Goal: Information Seeking & Learning: Learn about a topic

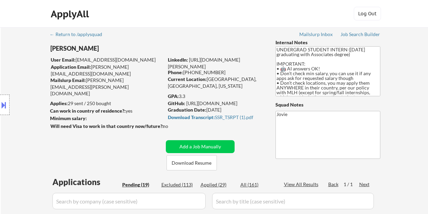
select select ""pending""
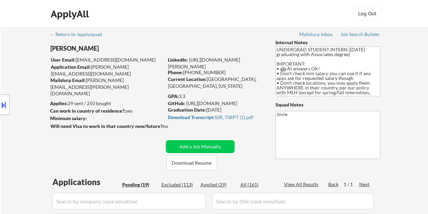
select select ""pending""
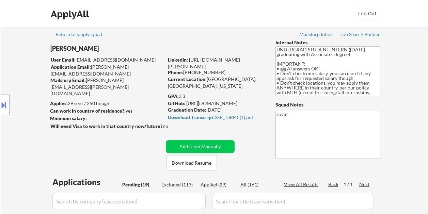
select select ""pending""
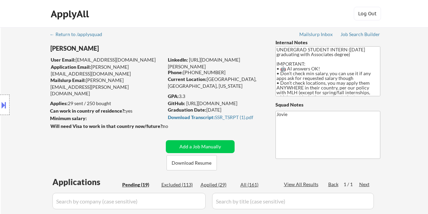
select select ""pending""
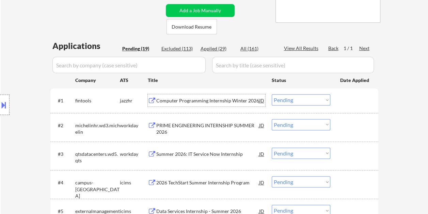
click at [341, 100] on div at bounding box center [355, 100] width 30 height 12
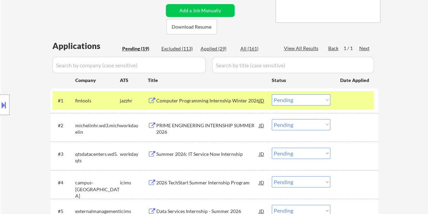
click at [342, 100] on div at bounding box center [355, 100] width 30 height 12
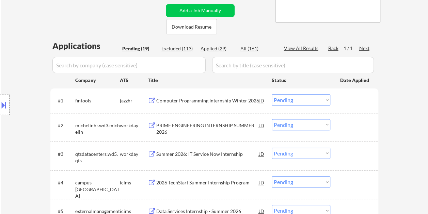
drag, startPoint x: 368, startPoint y: 105, endPoint x: 292, endPoint y: 110, distance: 75.5
click at [367, 105] on div at bounding box center [355, 100] width 30 height 12
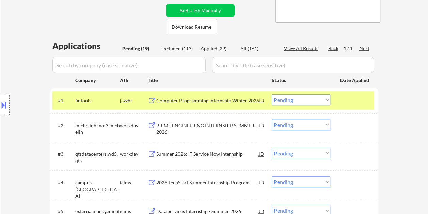
click at [240, 101] on div "Computer Programming Internship Winter 2026" at bounding box center [207, 100] width 103 height 7
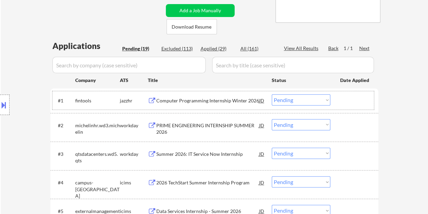
drag, startPoint x: 347, startPoint y: 105, endPoint x: 331, endPoint y: 104, distance: 15.8
click at [346, 105] on div at bounding box center [355, 100] width 30 height 12
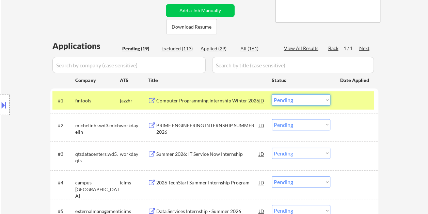
click at [327, 102] on select "Choose an option... Pending Applied Excluded (Questions) Excluded (Expired) Exc…" at bounding box center [301, 99] width 59 height 11
click at [272, 94] on select "Choose an option... Pending Applied Excluded (Questions) Excluded (Expired) Exc…" at bounding box center [301, 99] width 59 height 11
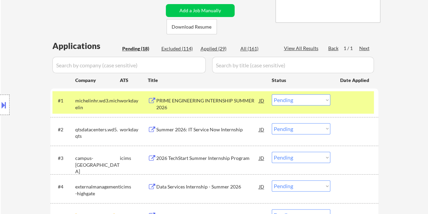
click at [359, 97] on div at bounding box center [355, 100] width 30 height 12
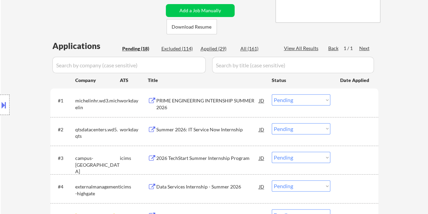
click at [359, 105] on div at bounding box center [355, 100] width 30 height 12
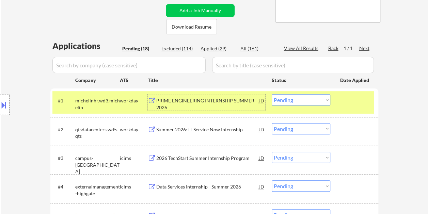
click at [207, 106] on div "PRIME ENGINEERING INTERNSHIP SUMMER 2026" at bounding box center [207, 103] width 103 height 13
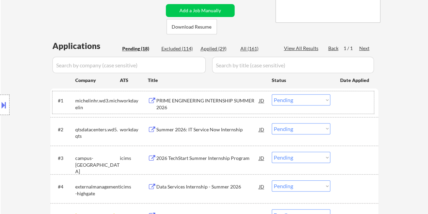
click at [349, 101] on div at bounding box center [355, 100] width 30 height 12
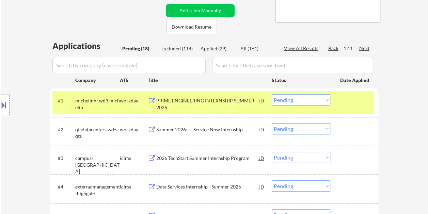
click at [328, 101] on select "Choose an option... Pending Applied Excluded (Questions) Excluded (Expired) Exc…" at bounding box center [301, 99] width 59 height 11
click at [272, 94] on select "Choose an option... Pending Applied Excluded (Questions) Excluded (Expired) Exc…" at bounding box center [301, 99] width 59 height 11
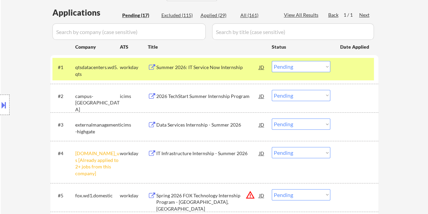
scroll to position [204, 0]
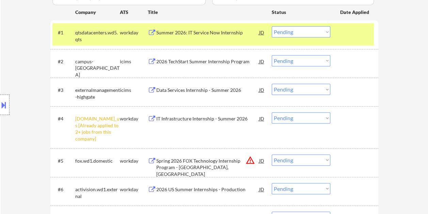
click at [348, 39] on div "#1 qtsdatacenters.wd5.qts workday Summer 2026: IT Service Now Internship JD Cho…" at bounding box center [213, 34] width 322 height 22
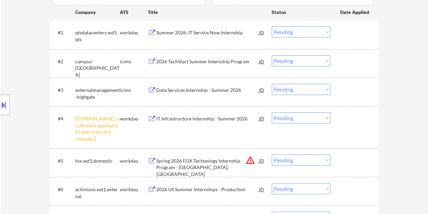
click at [352, 35] on div at bounding box center [355, 32] width 30 height 12
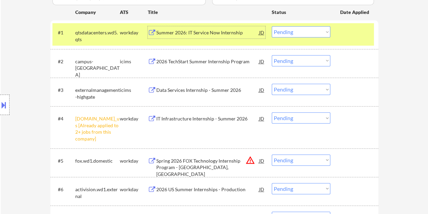
click at [231, 30] on div "Summer 2026: IT Service Now Internship" at bounding box center [207, 32] width 103 height 7
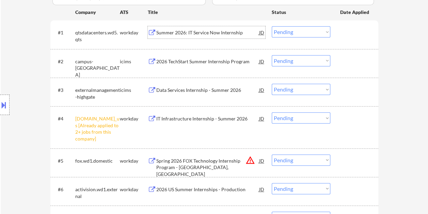
click at [361, 36] on div at bounding box center [355, 32] width 30 height 12
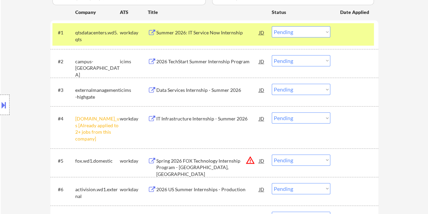
click at [326, 31] on select "Choose an option... Pending Applied Excluded (Questions) Excluded (Expired) Exc…" at bounding box center [301, 31] width 59 height 11
click at [272, 26] on select "Choose an option... Pending Applied Excluded (Questions) Excluded (Expired) Exc…" at bounding box center [301, 31] width 59 height 11
select select ""pending""
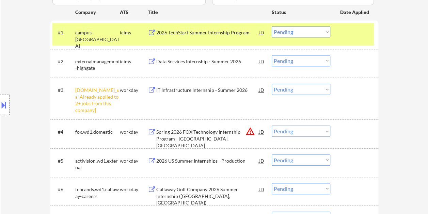
click at [345, 38] on div at bounding box center [355, 32] width 30 height 12
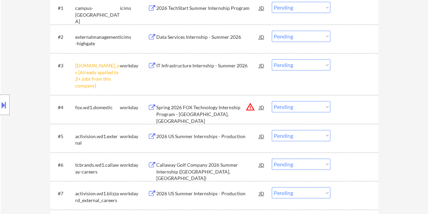
scroll to position [307, 0]
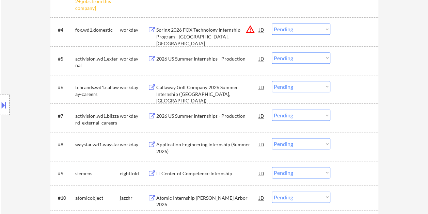
click at [348, 24] on div at bounding box center [355, 30] width 30 height 12
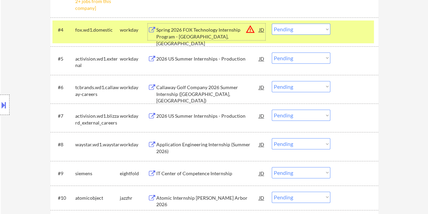
click at [206, 26] on div "Spring 2026 FOX Technology Internship Program - Los Angeles, CA" at bounding box center [207, 32] width 103 height 16
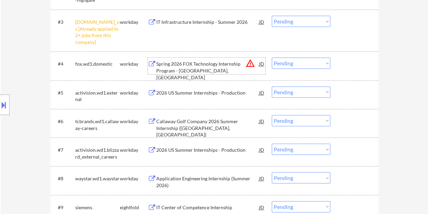
click at [345, 62] on div at bounding box center [355, 64] width 30 height 12
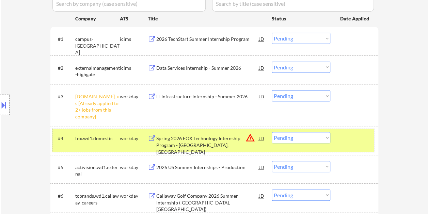
scroll to position [204, 0]
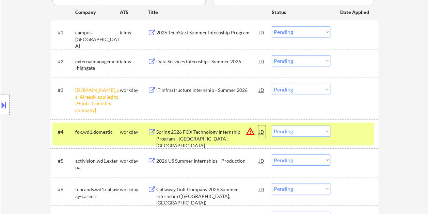
click at [260, 134] on div "JD" at bounding box center [262, 132] width 7 height 12
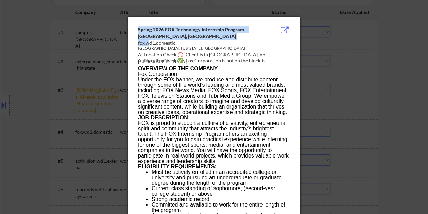
drag, startPoint x: 138, startPoint y: 43, endPoint x: 148, endPoint y: 44, distance: 10.2
drag, startPoint x: 148, startPoint y: 44, endPoint x: 142, endPoint y: 45, distance: 5.7
click at [142, 45] on div "fox.wd1.domestic" at bounding box center [197, 43] width 118 height 7
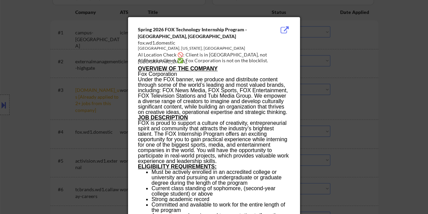
click at [142, 46] on div "Los Angeles, California, USA" at bounding box center [197, 49] width 118 height 6
drag, startPoint x: 138, startPoint y: 43, endPoint x: 175, endPoint y: 43, distance: 37.1
click at [175, 43] on div "fox.wd1.domestic" at bounding box center [197, 43] width 118 height 7
copy div "fox.wd1.domestic"
click at [400, 55] on div at bounding box center [214, 107] width 428 height 214
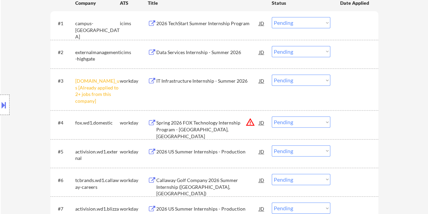
scroll to position [239, 0]
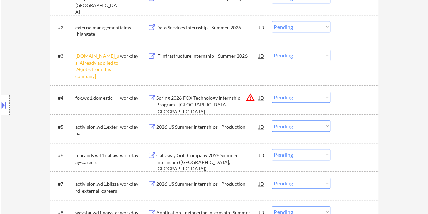
click at [356, 98] on div at bounding box center [355, 98] width 30 height 12
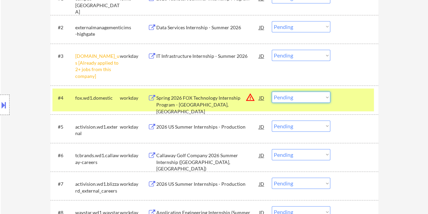
click at [322, 97] on select "Choose an option... Pending Applied Excluded (Questions) Excluded (Expired) Exc…" at bounding box center [301, 97] width 59 height 11
click at [272, 92] on select "Choose an option... Pending Applied Excluded (Questions) Excluded (Expired) Exc…" at bounding box center [301, 97] width 59 height 11
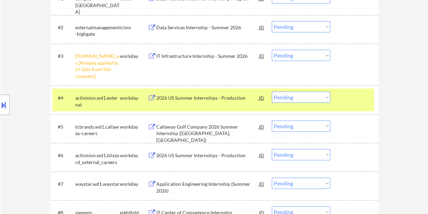
click at [348, 96] on div at bounding box center [355, 98] width 30 height 12
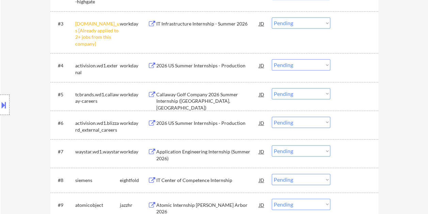
scroll to position [273, 0]
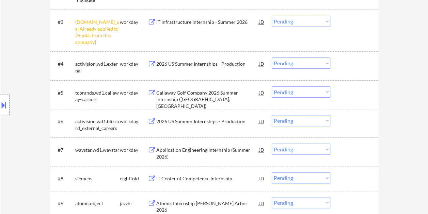
click at [350, 65] on div at bounding box center [355, 64] width 30 height 12
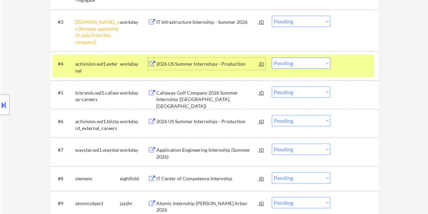
click at [242, 63] on div "2026 US Summer Internships - Production" at bounding box center [207, 64] width 103 height 7
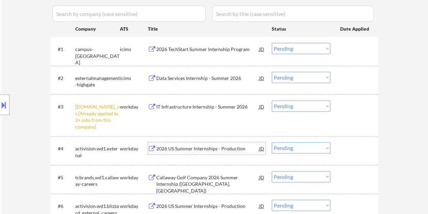
scroll to position [239, 0]
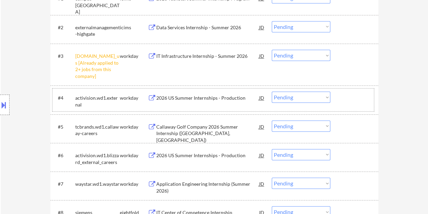
click at [368, 99] on div at bounding box center [355, 98] width 30 height 12
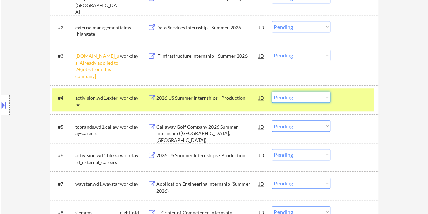
click at [319, 97] on select "Choose an option... Pending Applied Excluded (Questions) Excluded (Expired) Exc…" at bounding box center [301, 97] width 59 height 11
click at [272, 92] on select "Choose an option... Pending Applied Excluded (Questions) Excluded (Expired) Exc…" at bounding box center [301, 97] width 59 height 11
select select ""pending""
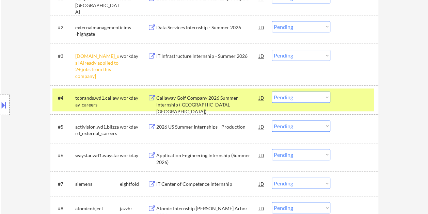
click at [346, 100] on div at bounding box center [355, 98] width 30 height 12
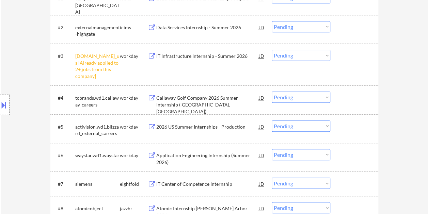
click at [353, 99] on div at bounding box center [355, 98] width 30 height 12
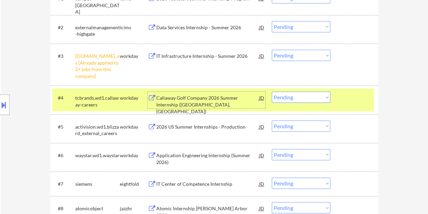
click at [234, 104] on div "Callaway Golf Company 2026 Summer Internship (Carlsbad, CA)" at bounding box center [207, 105] width 103 height 20
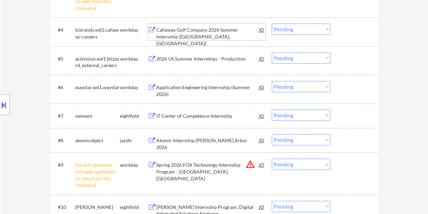
scroll to position [341, 0]
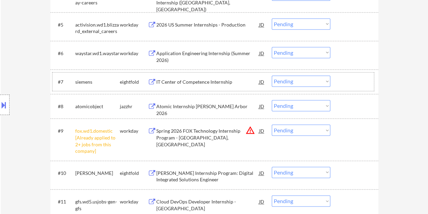
click at [342, 80] on div at bounding box center [355, 82] width 30 height 12
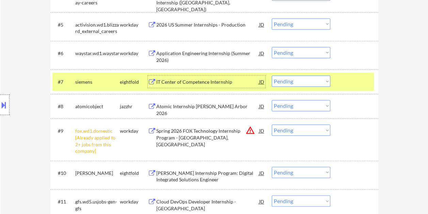
click at [228, 80] on div "IT Center of Competence Internship" at bounding box center [207, 82] width 103 height 7
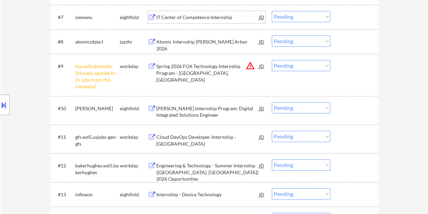
scroll to position [409, 0]
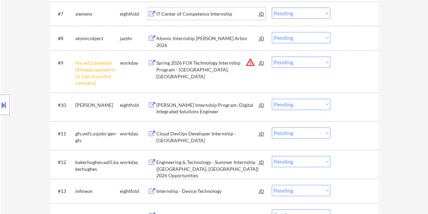
click at [350, 105] on div at bounding box center [355, 105] width 30 height 12
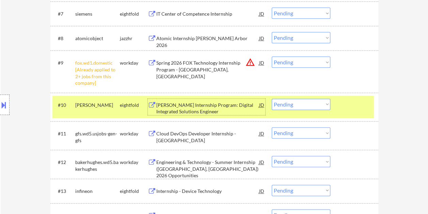
click at [237, 109] on div "Eaton Internship Program: Digital Integrated Solutions Engineer" at bounding box center [207, 108] width 103 height 13
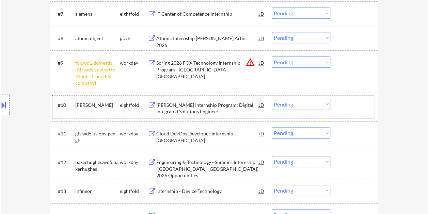
drag, startPoint x: 345, startPoint y: 104, endPoint x: 325, endPoint y: 108, distance: 20.1
click at [345, 104] on div at bounding box center [355, 105] width 30 height 12
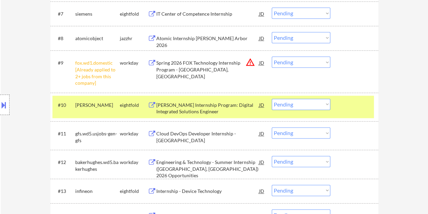
click at [320, 107] on select "Choose an option... Pending Applied Excluded (Questions) Excluded (Expired) Exc…" at bounding box center [301, 104] width 59 height 11
click at [272, 99] on select "Choose an option... Pending Applied Excluded (Questions) Excluded (Expired) Exc…" at bounding box center [301, 104] width 59 height 11
select select ""pending""
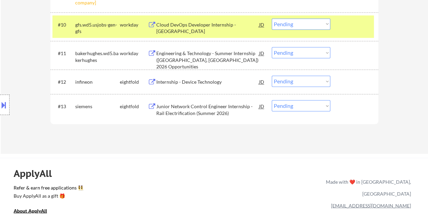
scroll to position [477, 0]
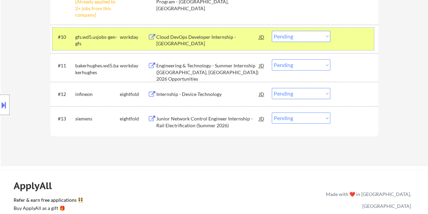
click at [339, 40] on div "#10 gfs.wd5.usjobs-gen-gfs workday Cloud DevOps Developer Internship - Atlanta …" at bounding box center [213, 39] width 322 height 22
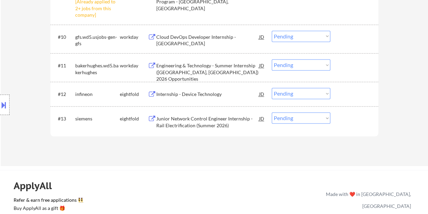
click at [343, 38] on div at bounding box center [355, 37] width 30 height 12
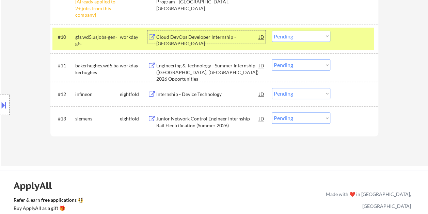
click at [229, 33] on div "Cloud DevOps Developer Internship - Atlanta" at bounding box center [207, 37] width 103 height 12
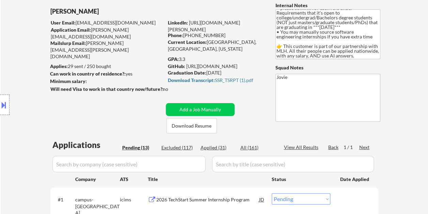
scroll to position [0, 0]
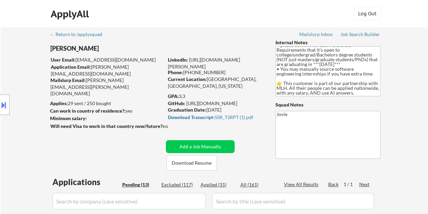
click at [216, 184] on div "Applied (31)" at bounding box center [218, 185] width 34 height 7
select select ""applied""
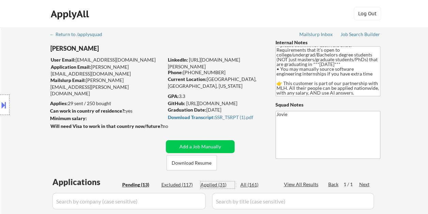
select select ""applied""
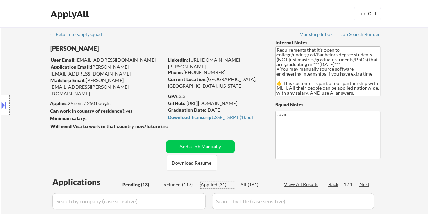
select select ""applied""
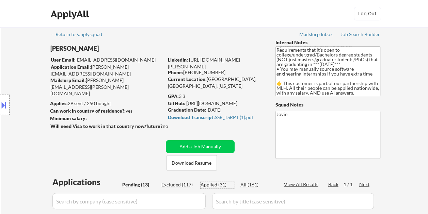
select select ""applied""
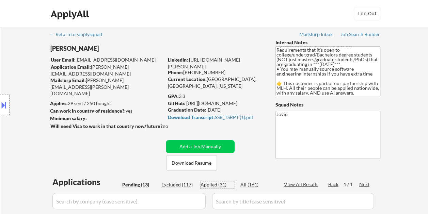
select select ""applied""
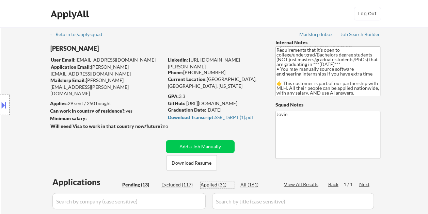
select select ""applied""
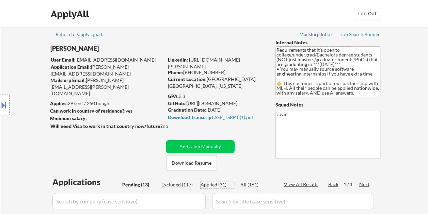
select select ""applied""
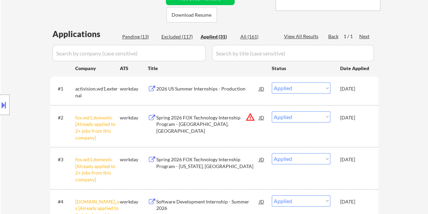
scroll to position [170, 0]
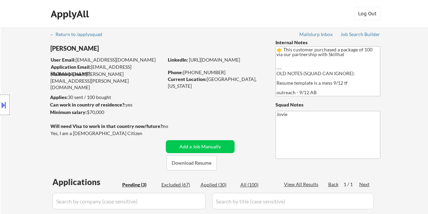
select select ""pending""
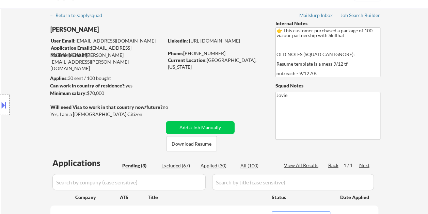
scroll to position [34, 0]
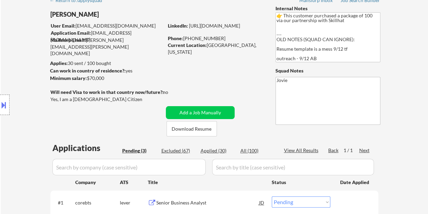
click at [248, 67] on div "← Return to /applysquad Mailslurp Inbox Job Search Builder Patricia Lewis User …" at bounding box center [215, 140] width 340 height 295
click at [189, 127] on button "Download Resume" at bounding box center [192, 128] width 50 height 15
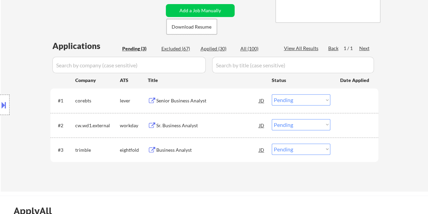
drag, startPoint x: 355, startPoint y: 106, endPoint x: 278, endPoint y: 106, distance: 76.7
click at [353, 106] on div at bounding box center [355, 100] width 30 height 12
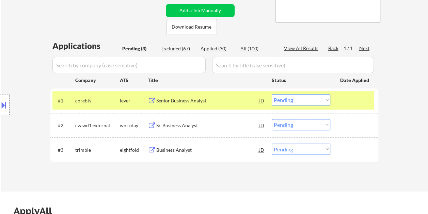
click at [227, 102] on div "Senior Business Analyst" at bounding box center [207, 100] width 103 height 7
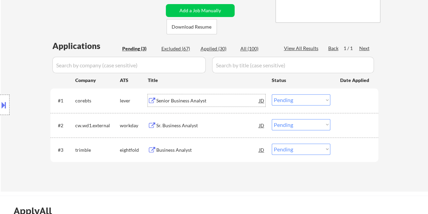
click at [347, 103] on div at bounding box center [355, 100] width 30 height 12
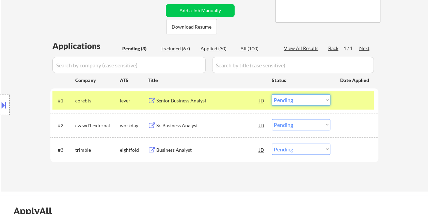
click at [325, 96] on select "Choose an option... Pending Applied Excluded (Questions) Excluded (Expired) Exc…" at bounding box center [301, 99] width 59 height 11
click at [272, 94] on select "Choose an option... Pending Applied Excluded (Questions) Excluded (Expired) Exc…" at bounding box center [301, 99] width 59 height 11
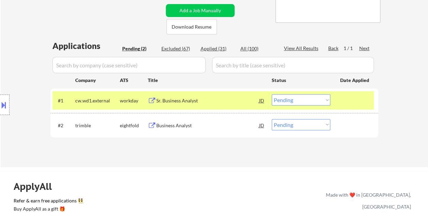
click at [361, 101] on div at bounding box center [355, 100] width 30 height 12
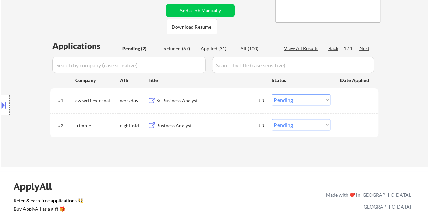
click at [358, 102] on div at bounding box center [355, 100] width 30 height 12
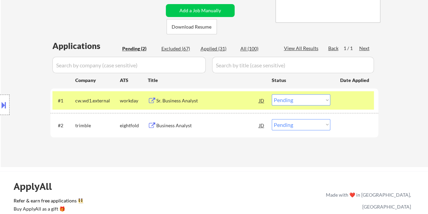
click at [219, 98] on div "Sr. Business Analyst" at bounding box center [207, 100] width 103 height 7
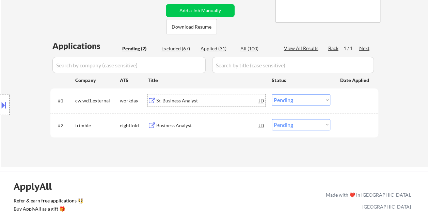
click at [356, 103] on div at bounding box center [355, 100] width 30 height 12
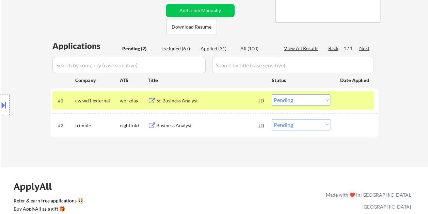
click at [325, 102] on select "Choose an option... Pending Applied Excluded (Questions) Excluded (Expired) Exc…" at bounding box center [301, 99] width 59 height 11
click at [272, 94] on select "Choose an option... Pending Applied Excluded (Questions) Excluded (Expired) Exc…" at bounding box center [301, 99] width 59 height 11
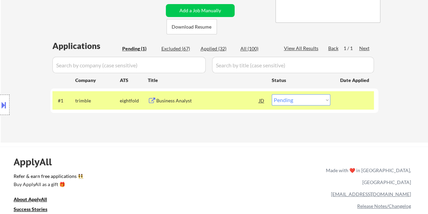
click at [218, 105] on div "Business Analyst" at bounding box center [207, 100] width 103 height 12
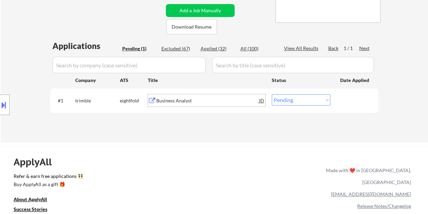
click at [7, 101] on div at bounding box center [5, 105] width 10 height 20
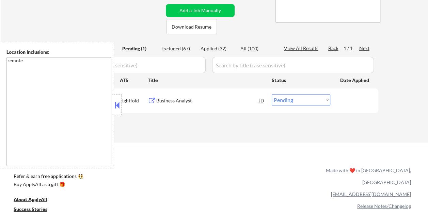
click at [116, 106] on button at bounding box center [116, 105] width 7 height 10
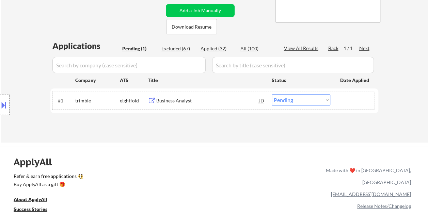
drag, startPoint x: 357, startPoint y: 100, endPoint x: 324, endPoint y: 102, distance: 33.4
click at [356, 100] on div at bounding box center [355, 100] width 30 height 12
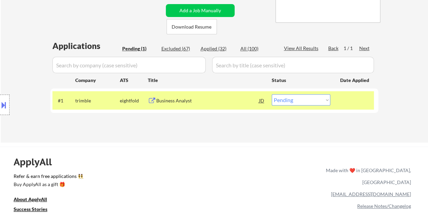
click at [322, 100] on select "Choose an option... Pending Applied Excluded (Questions) Excluded (Expired) Exc…" at bounding box center [301, 99] width 59 height 11
select select ""excluded__location_""
click at [272, 94] on select "Choose an option... Pending Applied Excluded (Questions) Excluded (Expired) Exc…" at bounding box center [301, 99] width 59 height 11
select select ""excluded__location_""
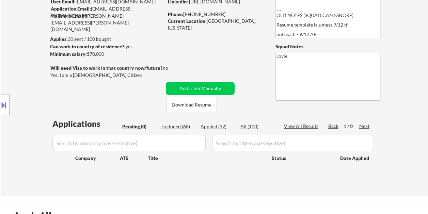
scroll to position [34, 0]
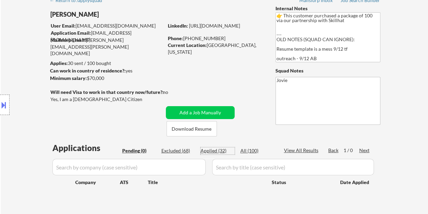
click at [222, 151] on div "Applied (32)" at bounding box center [218, 151] width 34 height 7
select select ""applied""
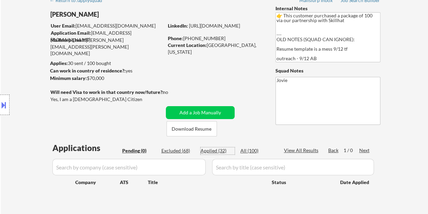
select select ""applied""
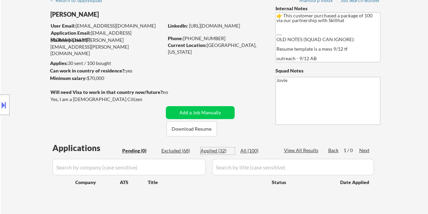
select select ""applied""
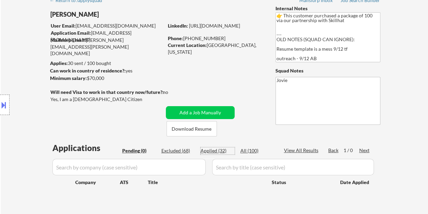
select select ""applied""
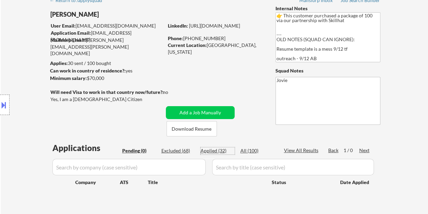
select select ""applied""
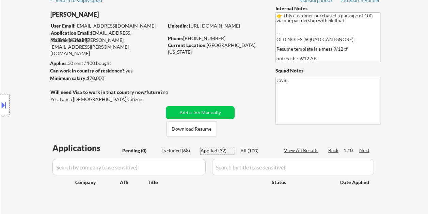
select select ""applied""
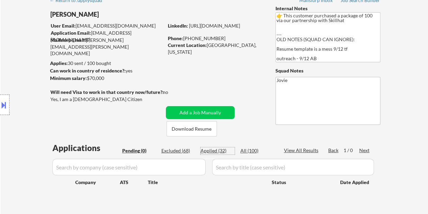
select select ""applied""
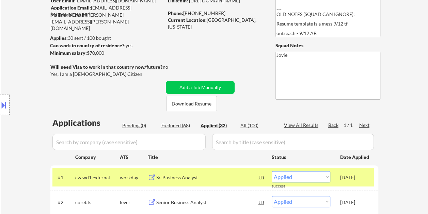
scroll to position [136, 0]
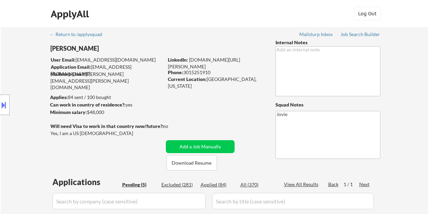
select select ""pending""
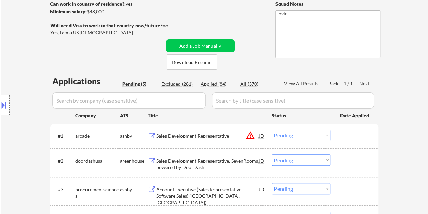
scroll to position [102, 0]
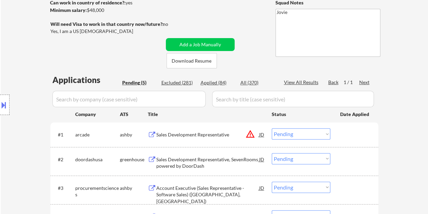
drag, startPoint x: 249, startPoint y: 18, endPoint x: 244, endPoint y: 22, distance: 7.0
click at [249, 18] on div "← Return to /applysquad Mailslurp Inbox Job Search Builder Sandra Brown User Em…" at bounding box center [215, 103] width 340 height 357
click at [202, 60] on button "Download Resume" at bounding box center [192, 60] width 50 height 15
click at [340, 131] on div at bounding box center [355, 134] width 30 height 12
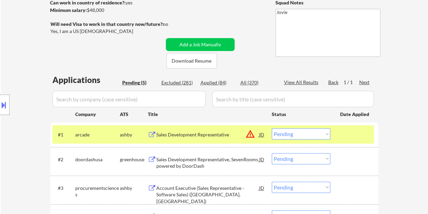
click at [198, 132] on div "Sales Development Representative" at bounding box center [207, 135] width 103 height 7
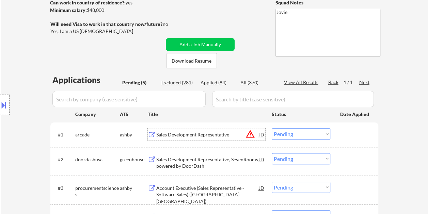
click at [348, 133] on div at bounding box center [355, 134] width 30 height 12
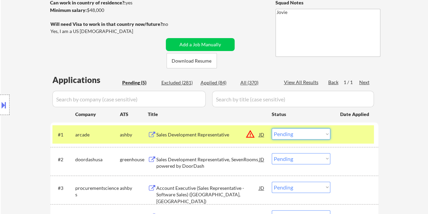
click at [324, 132] on select "Choose an option... Pending Applied Excluded (Questions) Excluded (Expired) Exc…" at bounding box center [301, 133] width 59 height 11
click at [272, 128] on select "Choose an option... Pending Applied Excluded (Questions) Excluded (Expired) Exc…" at bounding box center [301, 133] width 59 height 11
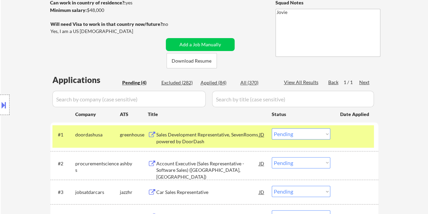
click at [399, 129] on div "← Return to /applysquad Mailslurp Inbox Job Search Builder Sandra Brown User Em…" at bounding box center [215, 94] width 428 height 338
click at [358, 134] on div at bounding box center [355, 134] width 30 height 12
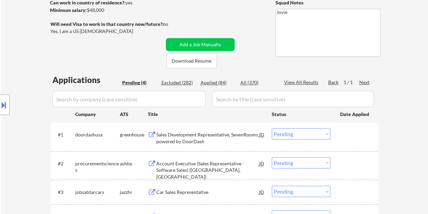
click at [221, 136] on div "Sales Development Representative, SevenRooms powered by DoorDash" at bounding box center [207, 138] width 103 height 13
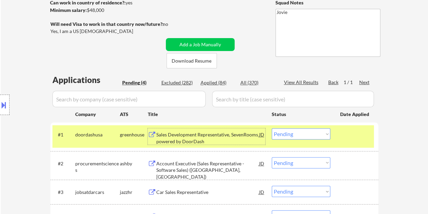
click at [312, 133] on select "Choose an option... Pending Applied Excluded (Questions) Excluded (Expired) Exc…" at bounding box center [301, 133] width 59 height 11
click at [272, 128] on select "Choose an option... Pending Applied Excluded (Questions) Excluded (Expired) Exc…" at bounding box center [301, 133] width 59 height 11
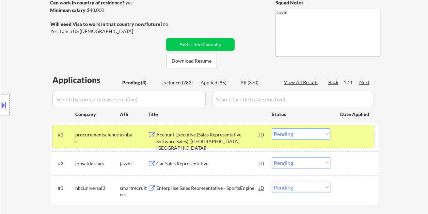
click at [343, 139] on div at bounding box center [355, 134] width 30 height 12
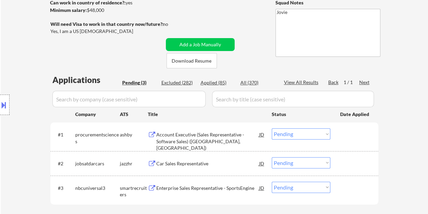
click at [350, 131] on div at bounding box center [355, 134] width 30 height 12
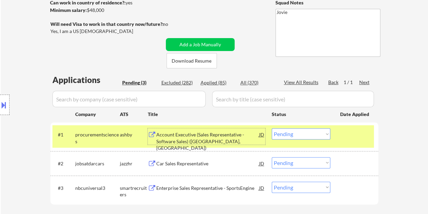
click at [224, 137] on div "Account Executive (Sales Representative - Software Sales) (Reston, VA)" at bounding box center [207, 142] width 103 height 20
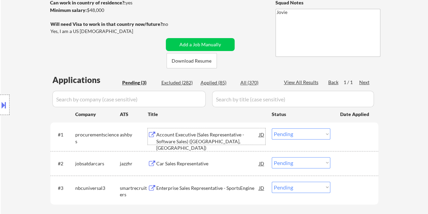
click at [348, 139] on div at bounding box center [355, 134] width 30 height 12
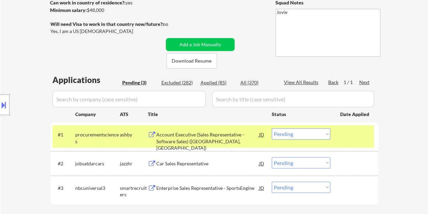
click at [325, 135] on select "Choose an option... Pending Applied Excluded (Questions) Excluded (Expired) Exc…" at bounding box center [301, 133] width 59 height 11
click at [272, 128] on select "Choose an option... Pending Applied Excluded (Questions) Excluded (Expired) Exc…" at bounding box center [301, 133] width 59 height 11
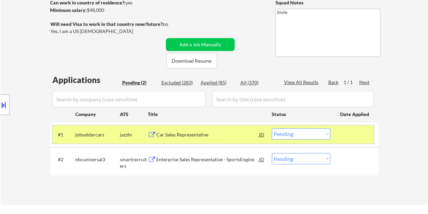
click at [350, 128] on div "#1 jobsatdarcars jazzhr Car Sales Representative JD warning_amber Choose an opt…" at bounding box center [213, 134] width 322 height 18
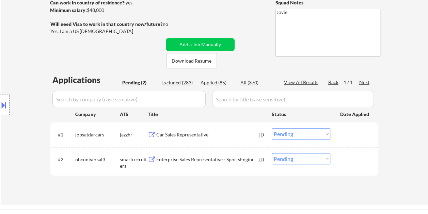
click at [341, 132] on div at bounding box center [355, 134] width 30 height 12
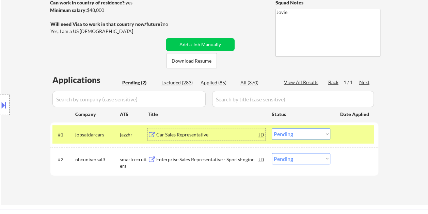
click at [169, 135] on div "Car Sales Representative" at bounding box center [207, 135] width 103 height 7
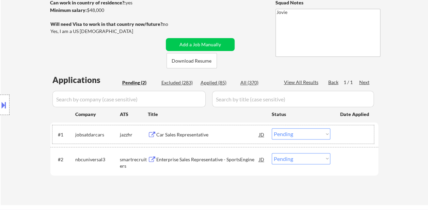
click at [341, 132] on div at bounding box center [355, 134] width 30 height 12
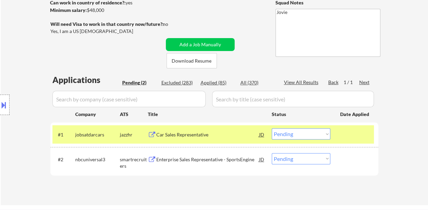
click at [323, 136] on select "Choose an option... Pending Applied Excluded (Questions) Excluded (Expired) Exc…" at bounding box center [301, 133] width 59 height 11
click at [272, 128] on select "Choose an option... Pending Applied Excluded (Questions) Excluded (Expired) Exc…" at bounding box center [301, 133] width 59 height 11
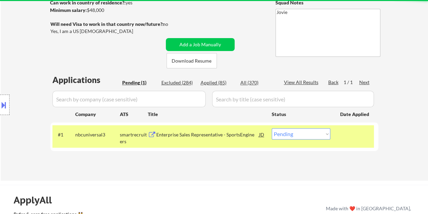
click at [363, 144] on div "#1 nbcuniversal3 smartrecruiters Enterprise Sales Representative - SportsEngine…" at bounding box center [213, 136] width 322 height 22
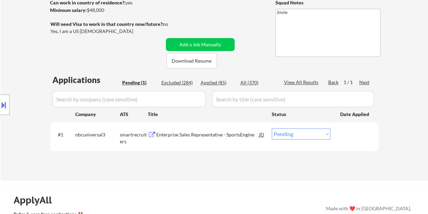
click at [349, 132] on div at bounding box center [355, 134] width 30 height 12
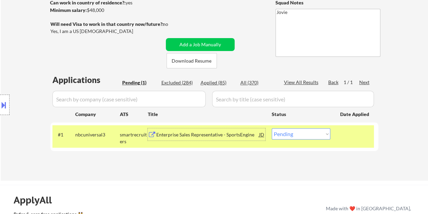
click at [248, 134] on div "Enterprise Sales Representative - SportsEngine" at bounding box center [207, 135] width 103 height 7
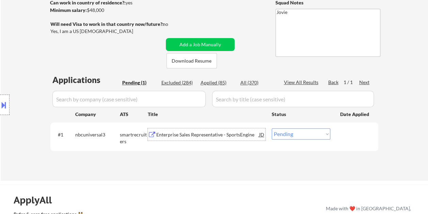
click at [4, 110] on button at bounding box center [3, 105] width 7 height 11
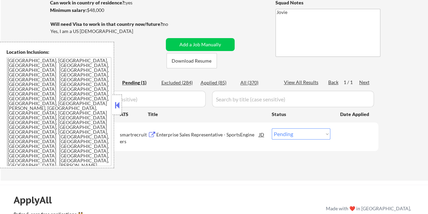
click at [117, 109] on button at bounding box center [116, 105] width 7 height 10
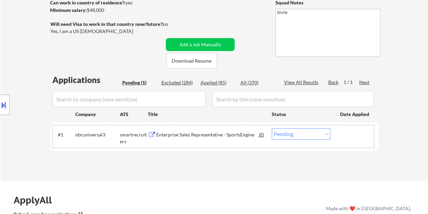
click at [345, 134] on div at bounding box center [355, 134] width 30 height 12
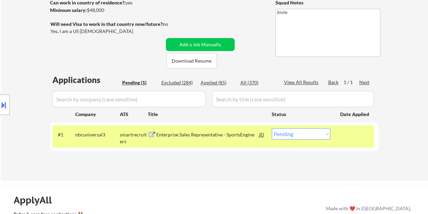
click at [327, 135] on select "Choose an option... Pending Applied Excluded (Questions) Excluded (Expired) Exc…" at bounding box center [301, 133] width 59 height 11
select select ""applied""
click at [272, 128] on select "Choose an option... Pending Applied Excluded (Questions) Excluded (Expired) Exc…" at bounding box center [301, 133] width 59 height 11
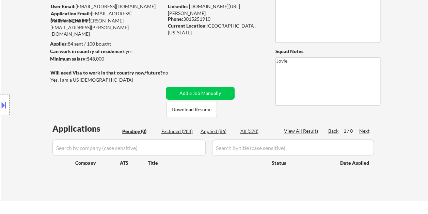
scroll to position [68, 0]
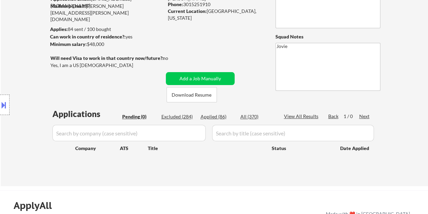
click at [221, 117] on div "Applied (86)" at bounding box center [218, 116] width 34 height 7
select select ""applied""
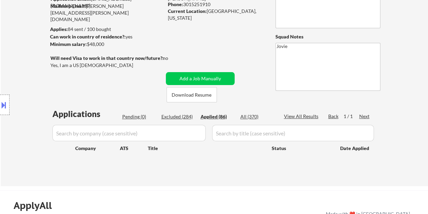
select select ""applied""
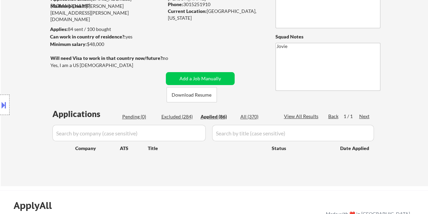
select select ""applied""
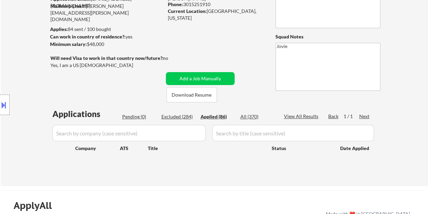
select select ""applied""
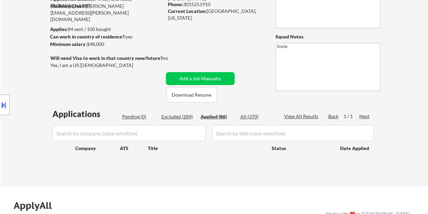
select select ""applied""
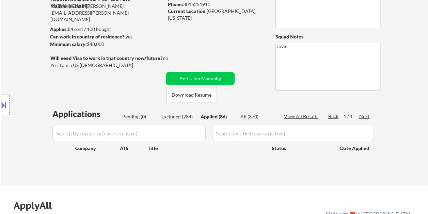
select select ""applied""
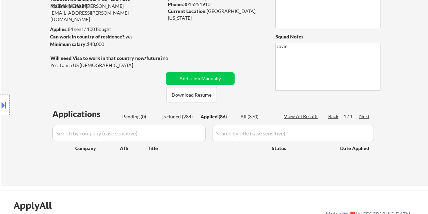
select select ""applied""
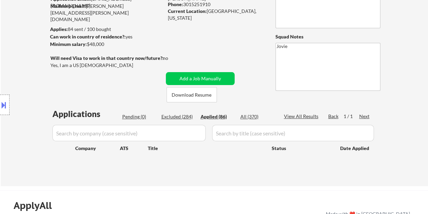
select select ""applied""
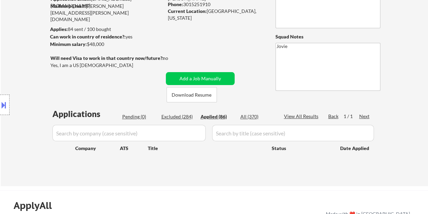
select select ""applied""
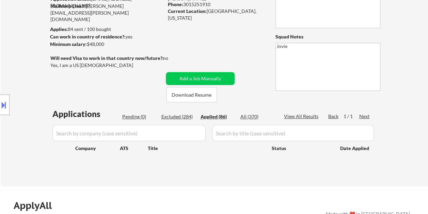
select select ""applied""
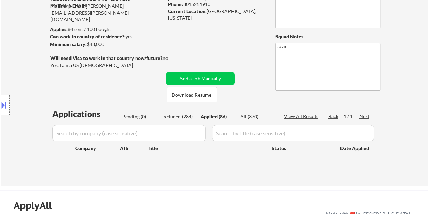
select select ""applied""
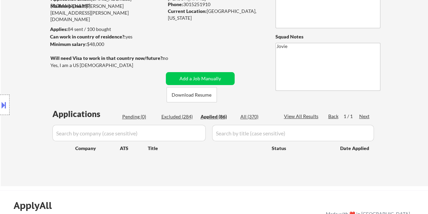
select select ""applied""
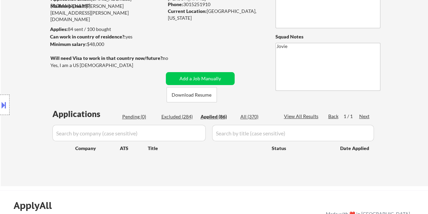
select select ""applied""
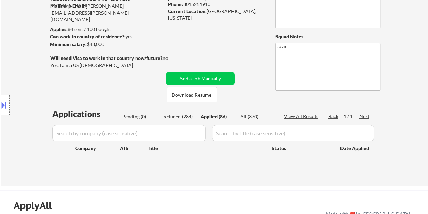
select select ""applied""
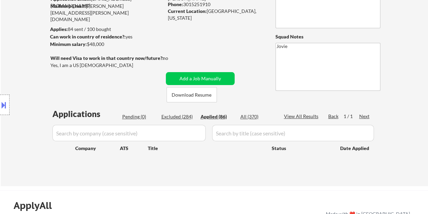
select select ""applied""
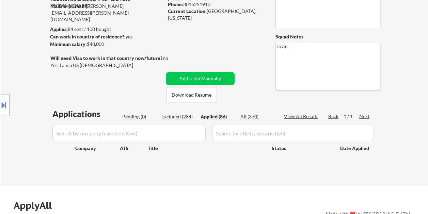
select select ""applied""
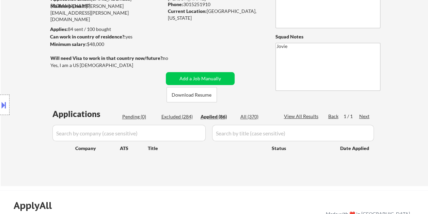
select select ""applied""
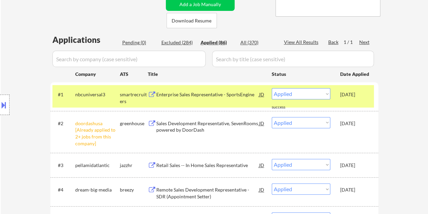
scroll to position [136, 0]
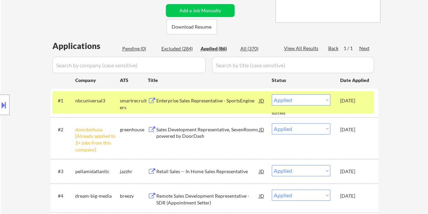
click at [344, 108] on div "#1 nbcuniversal3 smartrecruiters Enterprise Sales Representative - SportsEngine…" at bounding box center [213, 102] width 322 height 22
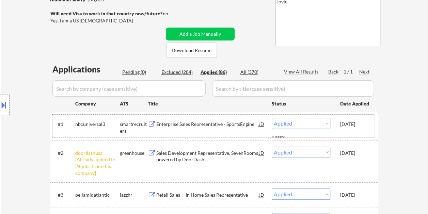
scroll to position [102, 0]
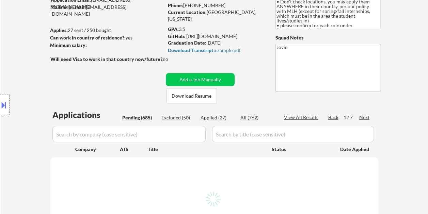
scroll to position [68, 0]
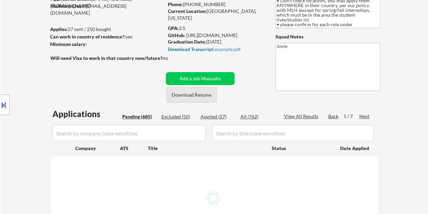
select select ""pending""
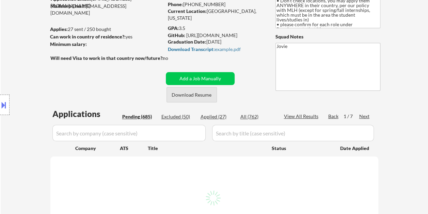
select select ""pending""
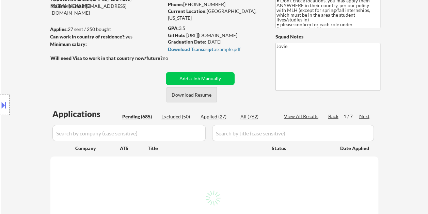
select select ""pending""
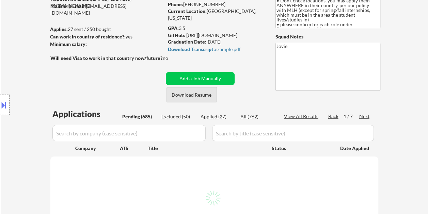
select select ""pending""
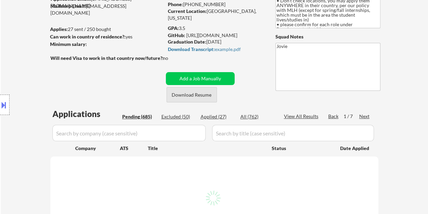
select select ""pending""
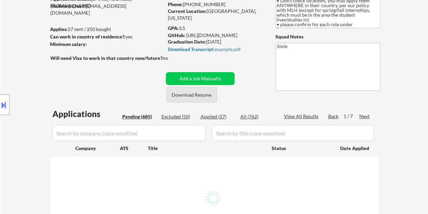
select select ""pending""
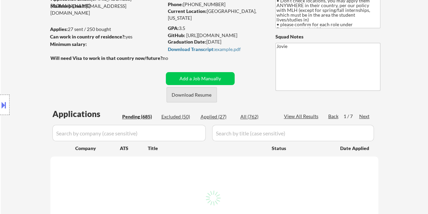
select select ""pending""
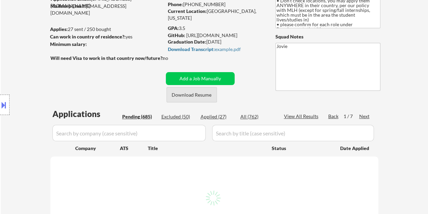
select select ""pending""
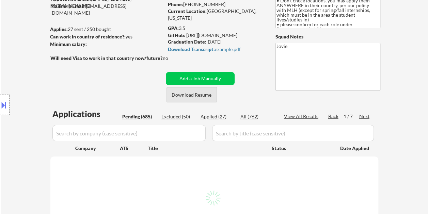
select select ""pending""
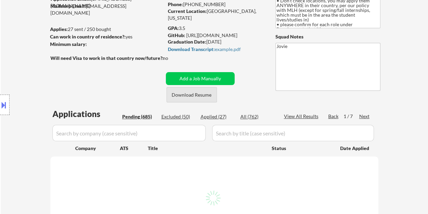
select select ""pending""
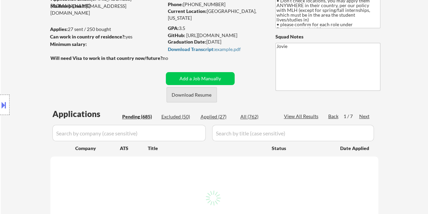
select select ""pending""
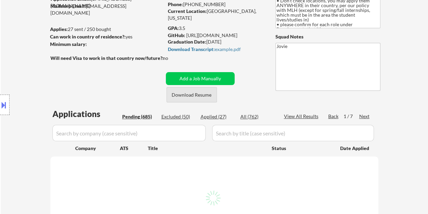
select select ""pending""
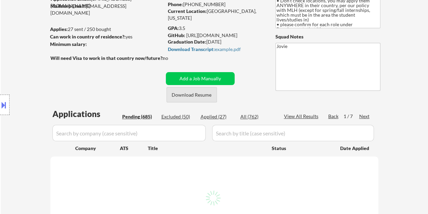
select select ""pending""
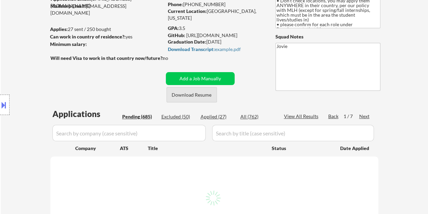
select select ""pending""
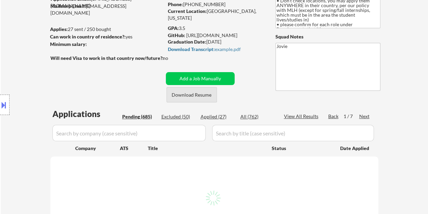
select select ""pending""
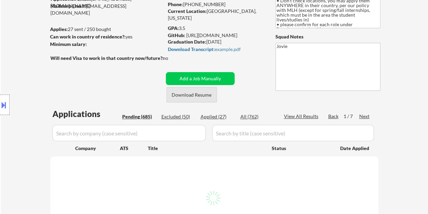
select select ""pending""
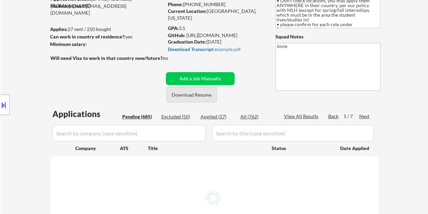
select select ""pending""
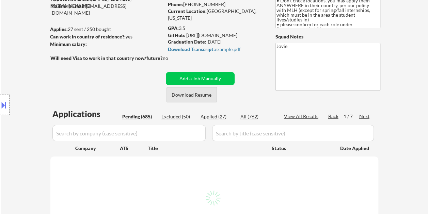
select select ""pending""
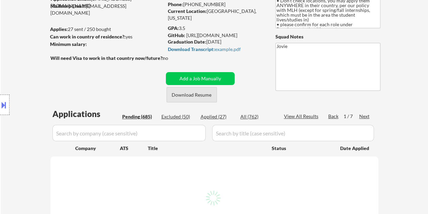
select select ""pending""
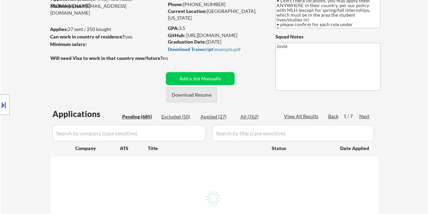
select select ""pending""
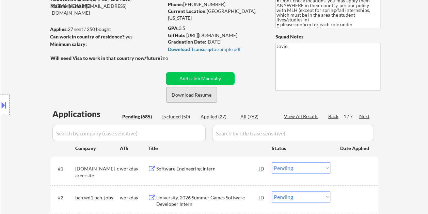
click at [194, 89] on button "Download Resume" at bounding box center [192, 94] width 50 height 15
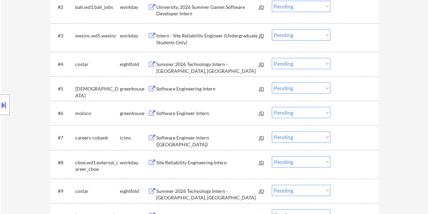
scroll to position [273, 0]
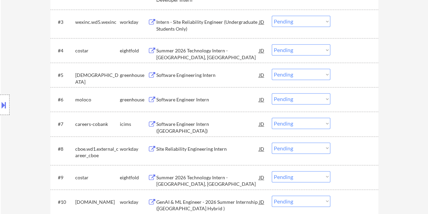
click at [343, 100] on div at bounding box center [355, 99] width 30 height 12
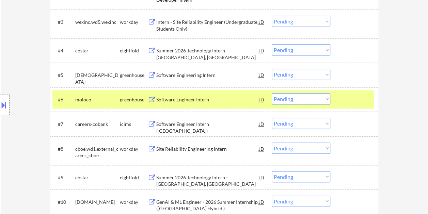
click at [199, 101] on div "Software Engineer Intern" at bounding box center [207, 99] width 103 height 7
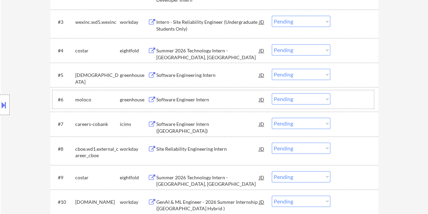
click at [339, 100] on div "#6 moloco greenhouse Software Engineer Intern JD Choose an option... Pending Ap…" at bounding box center [213, 99] width 322 height 18
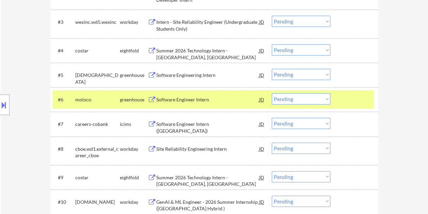
click at [319, 97] on select "Choose an option... Pending Applied Excluded (Questions) Excluded (Expired) Exc…" at bounding box center [301, 98] width 59 height 11
click at [272, 93] on select "Choose an option... Pending Applied Excluded (Questions) Excluded (Expired) Exc…" at bounding box center [301, 98] width 59 height 11
select select ""pending""
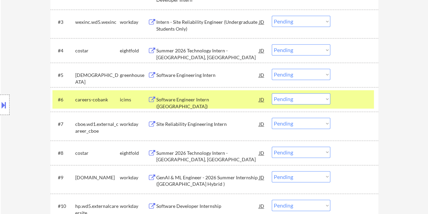
scroll to position [341, 0]
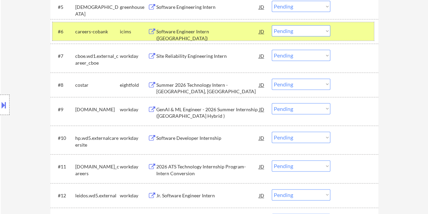
click at [356, 36] on div at bounding box center [355, 31] width 30 height 12
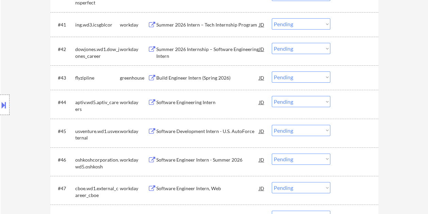
scroll to position [1295, 0]
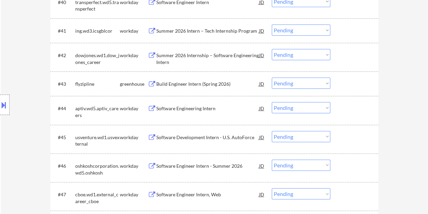
click at [345, 81] on div at bounding box center [355, 84] width 30 height 12
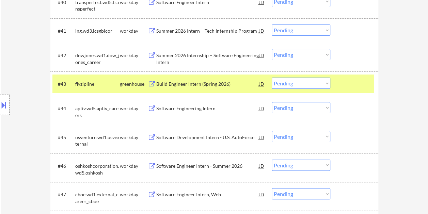
click at [225, 86] on div "Build Engineer Intern (Spring 2026)" at bounding box center [207, 84] width 103 height 7
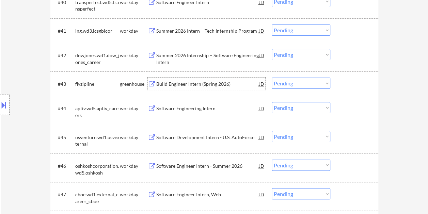
drag, startPoint x: 360, startPoint y: 85, endPoint x: 324, endPoint y: 85, distance: 35.4
click at [360, 85] on div at bounding box center [355, 84] width 30 height 12
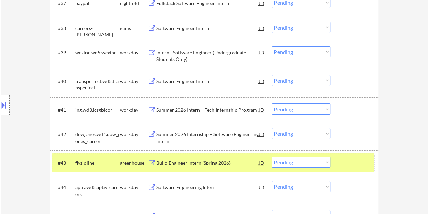
scroll to position [1227, 0]
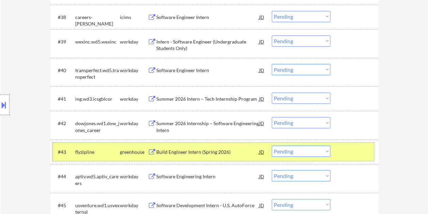
click at [327, 151] on select "Choose an option... Pending Applied Excluded (Questions) Excluded (Expired) Exc…" at bounding box center [301, 151] width 59 height 11
click at [272, 146] on select "Choose an option... Pending Applied Excluded (Questions) Excluded (Expired) Exc…" at bounding box center [301, 151] width 59 height 11
select select ""pending""
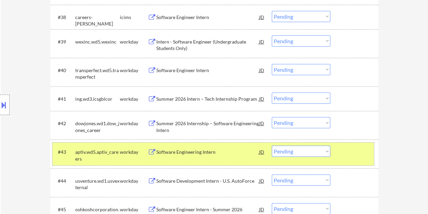
click at [343, 147] on div at bounding box center [355, 152] width 30 height 12
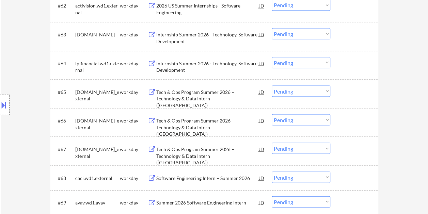
scroll to position [1840, 0]
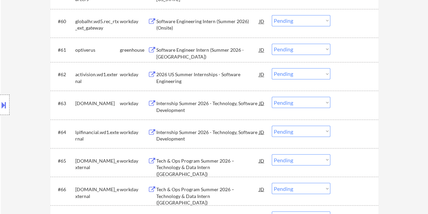
click at [354, 55] on div at bounding box center [355, 50] width 30 height 12
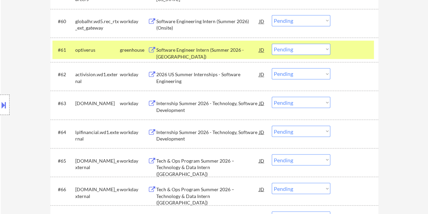
click at [215, 53] on div "Software Engineer Intern (Summer 2026 - [GEOGRAPHIC_DATA])" at bounding box center [207, 53] width 103 height 13
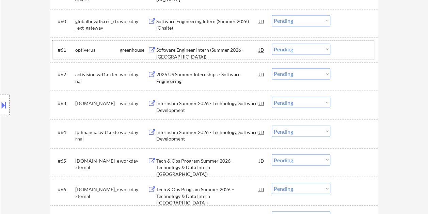
click at [339, 50] on div "#61 optiverus greenhouse Software Engineer Intern (Summer 2026 - [GEOGRAPHIC_DA…" at bounding box center [213, 50] width 322 height 18
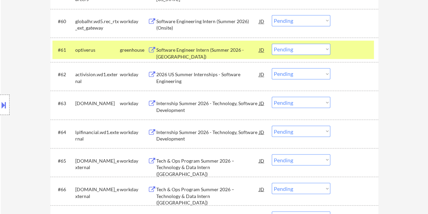
click at [326, 49] on select "Choose an option... Pending Applied Excluded (Questions) Excluded (Expired) Exc…" at bounding box center [301, 49] width 59 height 11
click at [272, 44] on select "Choose an option... Pending Applied Excluded (Questions) Excluded (Expired) Exc…" at bounding box center [301, 49] width 59 height 11
select select ""pending""
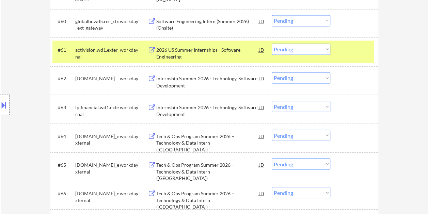
click at [348, 54] on div at bounding box center [355, 50] width 30 height 12
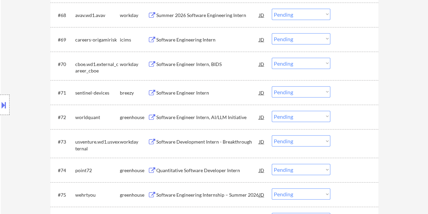
scroll to position [2113, 0]
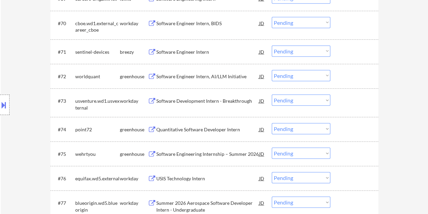
click at [362, 80] on div at bounding box center [355, 76] width 30 height 12
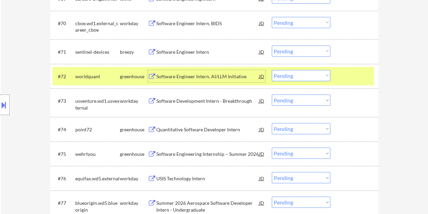
click at [178, 75] on div "Software Engineer Intern, AI/LLM Initiative" at bounding box center [207, 76] width 103 height 7
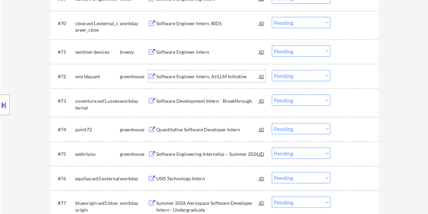
click at [323, 76] on select "Choose an option... Pending Applied Excluded (Questions) Excluded (Expired) Exc…" at bounding box center [301, 75] width 59 height 11
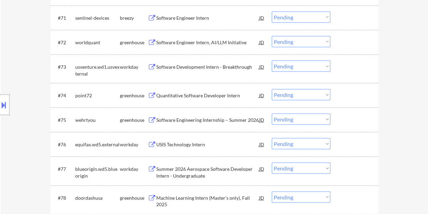
click at [354, 93] on div at bounding box center [355, 95] width 30 height 12
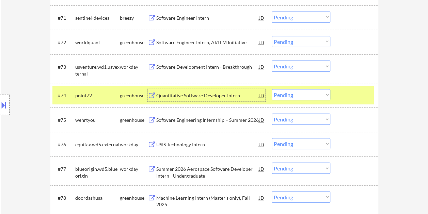
click at [225, 101] on div "Quantitative Software Developer Intern" at bounding box center [207, 95] width 103 height 12
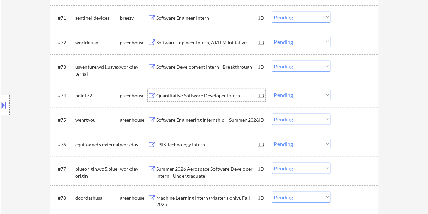
click at [347, 94] on div at bounding box center [355, 95] width 30 height 12
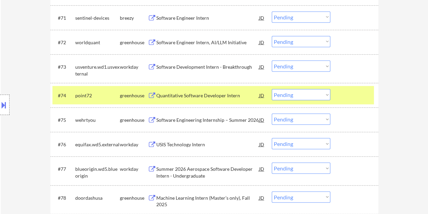
click at [324, 95] on select "Choose an option... Pending Applied Excluded (Questions) Excluded (Expired) Exc…" at bounding box center [301, 94] width 59 height 11
click at [272, 89] on select "Choose an option... Pending Applied Excluded (Questions) Excluded (Expired) Exc…" at bounding box center [301, 94] width 59 height 11
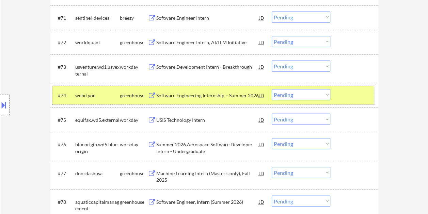
click at [335, 94] on div "#74 wehrtyou greenhouse Software Engineering Internship – Summer 2026 JD Choose…" at bounding box center [213, 95] width 322 height 18
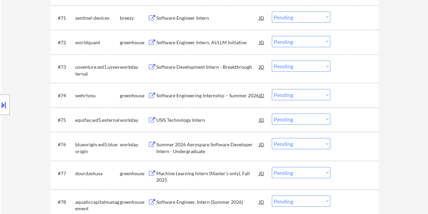
click at [351, 93] on div at bounding box center [355, 95] width 30 height 12
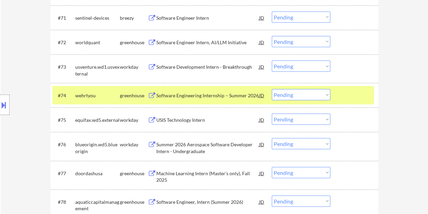
click at [343, 95] on div at bounding box center [355, 95] width 30 height 12
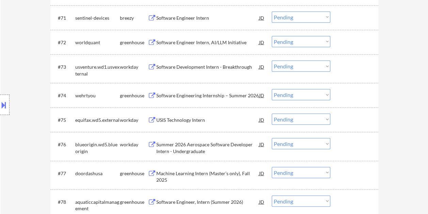
click at [349, 93] on div at bounding box center [355, 95] width 30 height 12
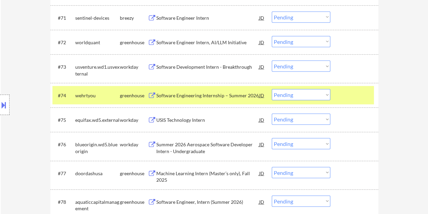
click at [232, 97] on div "Software Engineering Internship – Summer 2026" at bounding box center [207, 95] width 103 height 7
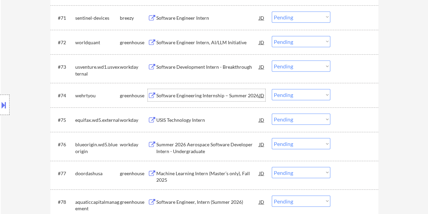
click at [340, 95] on div at bounding box center [355, 95] width 30 height 12
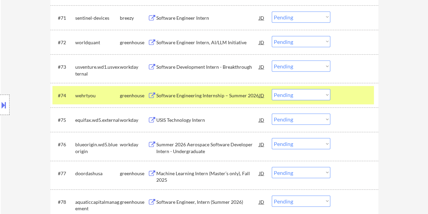
click at [324, 96] on select "Choose an option... Pending Applied Excluded (Questions) Excluded (Expired) Exc…" at bounding box center [301, 94] width 59 height 11
click at [272, 89] on select "Choose an option... Pending Applied Excluded (Questions) Excluded (Expired) Exc…" at bounding box center [301, 94] width 59 height 11
select select ""pending""
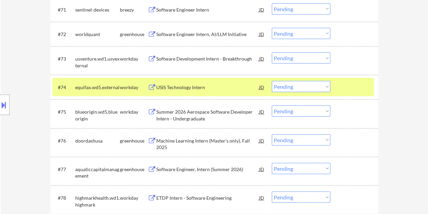
scroll to position [2181, 0]
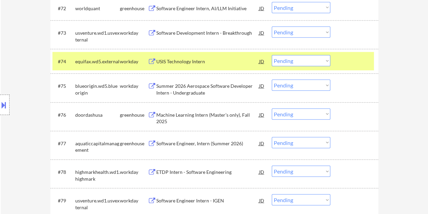
click at [348, 64] on div at bounding box center [355, 61] width 30 height 12
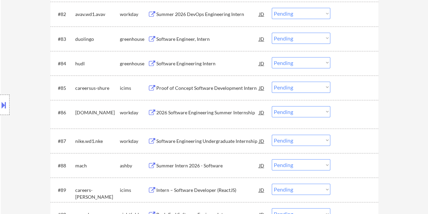
scroll to position [2419, 0]
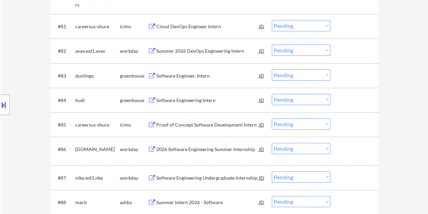
click at [343, 102] on div at bounding box center [355, 100] width 30 height 12
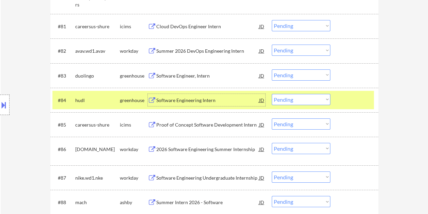
click at [207, 100] on div "Software Engineering Intern" at bounding box center [207, 100] width 103 height 7
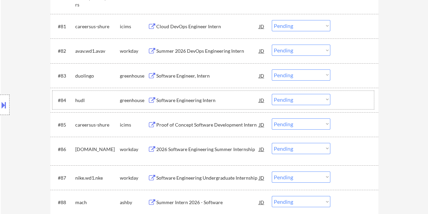
click at [358, 92] on div "#84 hudl greenhouse Software Engineering Intern JD Choose an option... Pending …" at bounding box center [213, 100] width 322 height 18
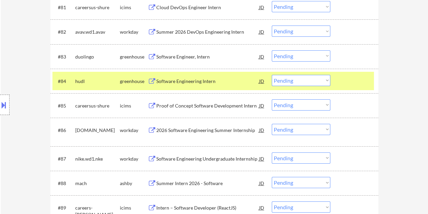
scroll to position [2461, 0]
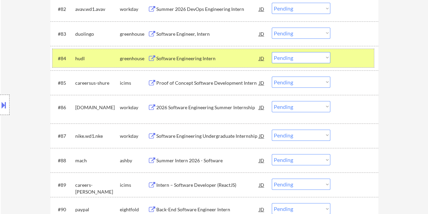
click at [331, 55] on div "#84 hudl greenhouse Software Engineering Intern JD Choose an option... Pending …" at bounding box center [213, 58] width 322 height 18
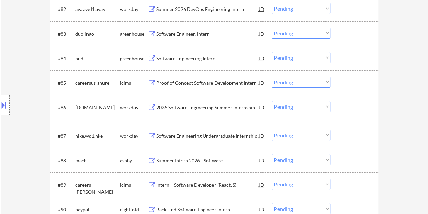
click at [344, 55] on div at bounding box center [355, 58] width 30 height 12
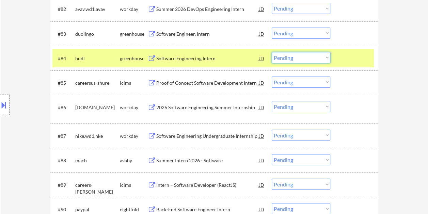
click at [319, 59] on select "Choose an option... Pending Applied Excluded (Questions) Excluded (Expired) Exc…" at bounding box center [301, 57] width 59 height 11
click at [272, 52] on select "Choose an option... Pending Applied Excluded (Questions) Excluded (Expired) Exc…" at bounding box center [301, 57] width 59 height 11
select select ""pending""
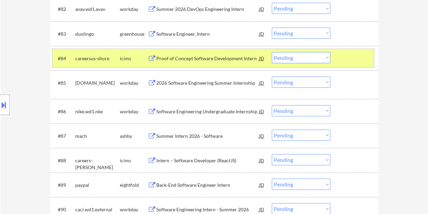
click at [340, 59] on div at bounding box center [355, 58] width 30 height 12
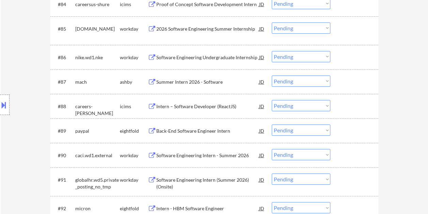
scroll to position [2530, 0]
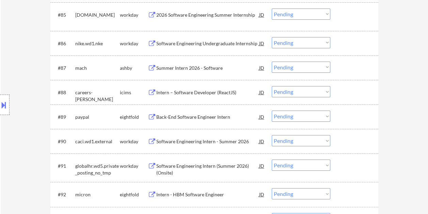
click at [338, 65] on div "#87 mach ashby Summer Intern 2026 - Software JD Choose an option... Pending App…" at bounding box center [213, 68] width 322 height 18
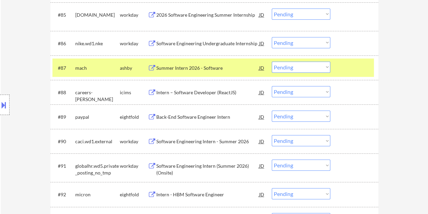
click at [202, 68] on div "Summer Intern 2026 - Software" at bounding box center [207, 68] width 103 height 7
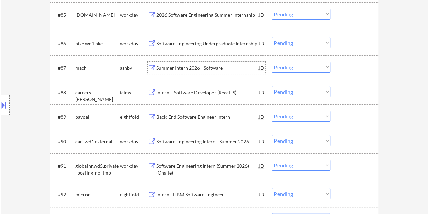
click at [341, 66] on div at bounding box center [355, 68] width 30 height 12
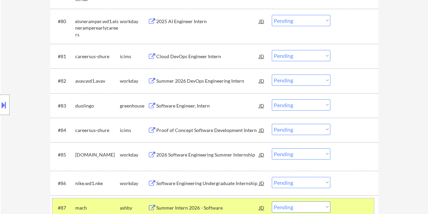
scroll to position [2453, 0]
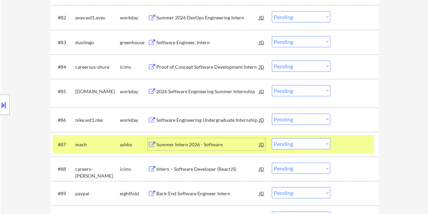
click at [181, 142] on div "Summer Intern 2026 - Software" at bounding box center [207, 144] width 103 height 7
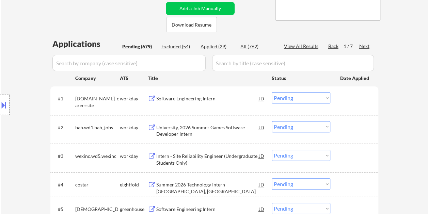
scroll to position [0, 0]
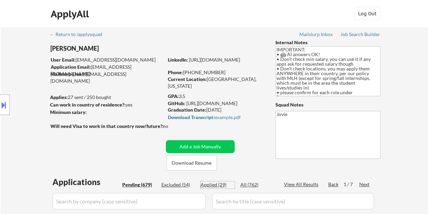
click at [207, 184] on div "Applied (29)" at bounding box center [218, 185] width 34 height 7
select select ""applied""
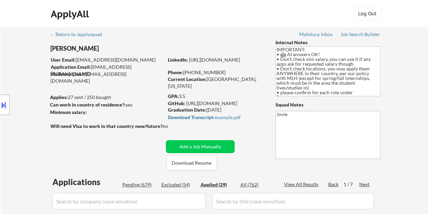
select select ""applied""
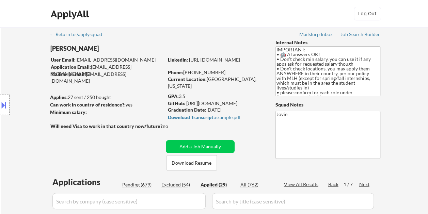
select select ""applied""
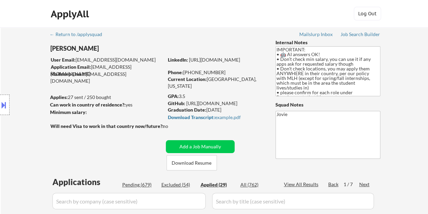
select select ""applied""
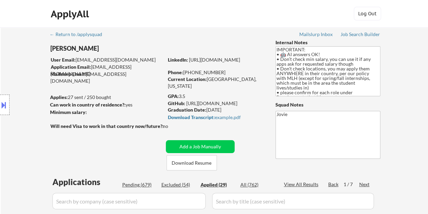
select select ""applied""
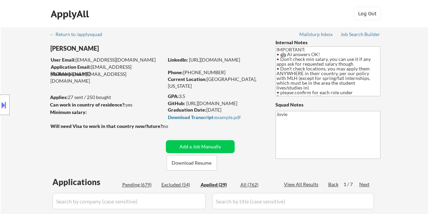
select select ""applied""
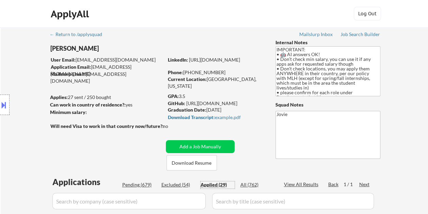
click at [134, 182] on div "Pending (679)" at bounding box center [139, 185] width 34 height 7
select select ""pending""
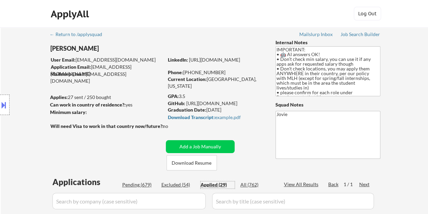
select select ""pending""
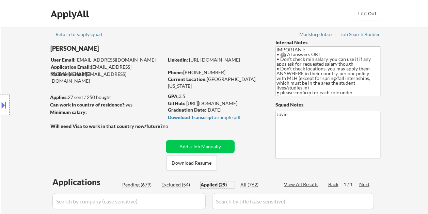
select select ""pending""
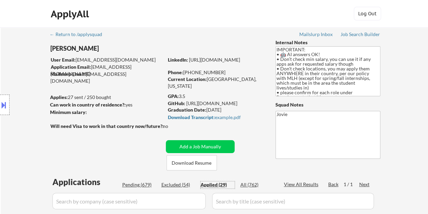
select select ""pending""
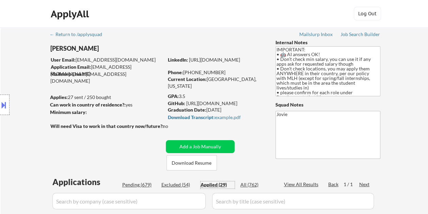
select select ""pending""
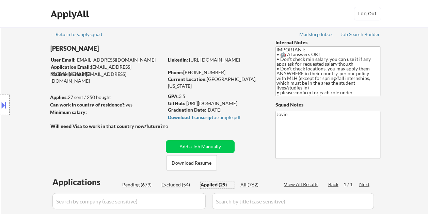
select select ""pending""
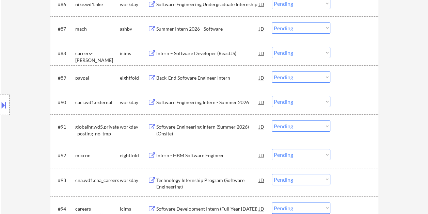
scroll to position [2509, 0]
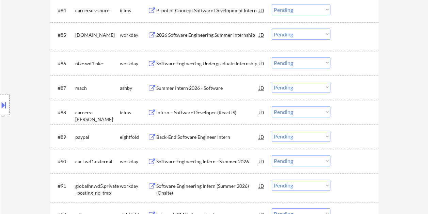
click at [343, 91] on div at bounding box center [355, 88] width 30 height 12
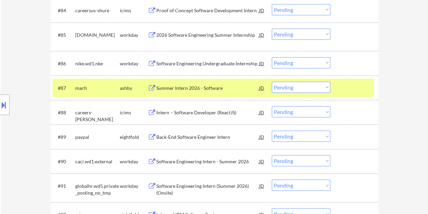
click at [326, 89] on select "Choose an option... Pending Applied Excluded (Questions) Excluded (Expired) Exc…" at bounding box center [301, 87] width 59 height 11
click at [272, 82] on select "Choose an option... Pending Applied Excluded (Questions) Excluded (Expired) Exc…" at bounding box center [301, 87] width 59 height 11
select select ""pending""
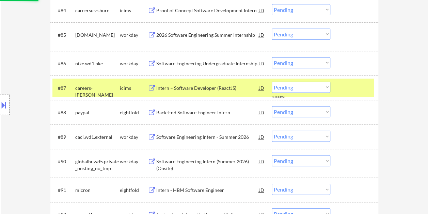
click at [344, 87] on div at bounding box center [355, 88] width 30 height 12
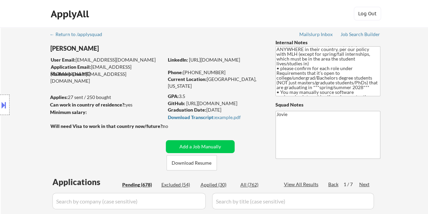
scroll to position [57, 0]
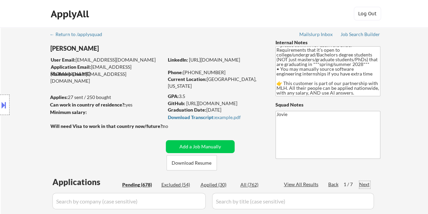
click at [366, 185] on div "Next" at bounding box center [365, 184] width 11 height 7
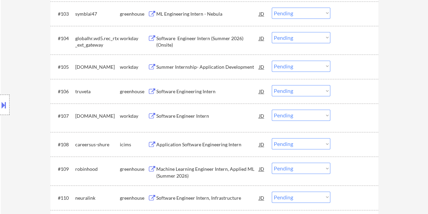
scroll to position [605, 0]
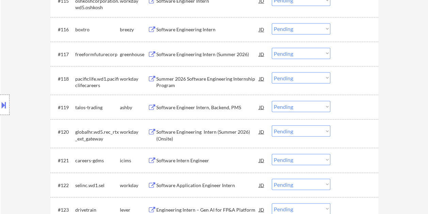
click at [347, 108] on div at bounding box center [355, 107] width 30 height 12
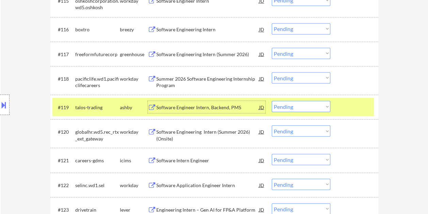
click at [220, 108] on div "Software Engineer Intern, Backend, PMS" at bounding box center [207, 107] width 103 height 7
